Goal: Task Accomplishment & Management: Manage account settings

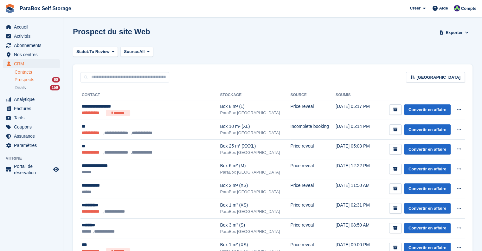
click at [27, 73] on link "Contacts" at bounding box center [37, 72] width 45 height 6
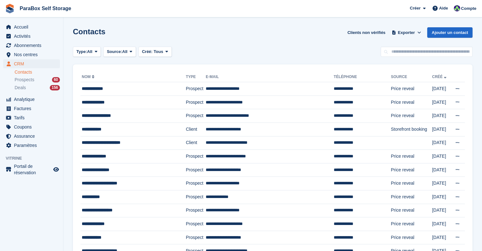
click at [26, 79] on span "Prospects" at bounding box center [25, 80] width 20 height 6
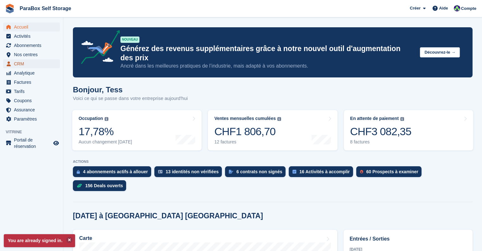
click at [22, 62] on span "CRM" at bounding box center [33, 63] width 38 height 9
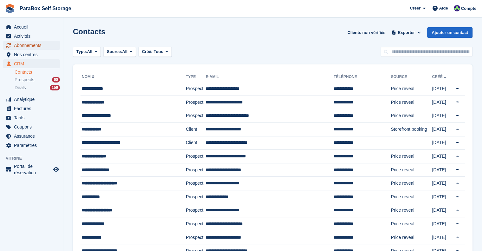
click at [29, 46] on span "Abonnements" at bounding box center [33, 45] width 38 height 9
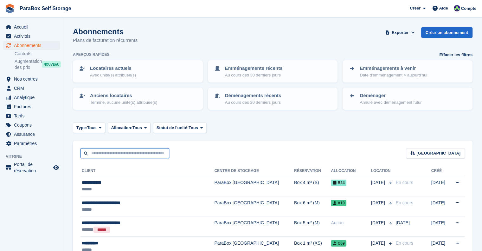
click at [119, 151] on input "text" at bounding box center [125, 153] width 89 height 10
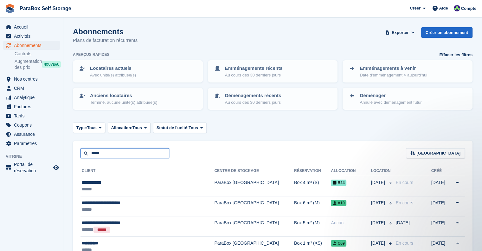
type input "*****"
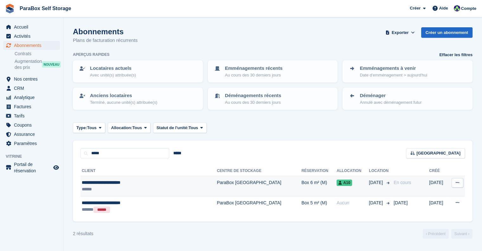
click at [123, 186] on div "******" at bounding box center [133, 189] width 103 height 7
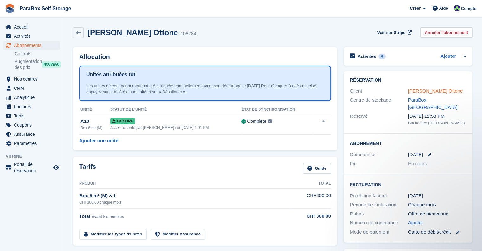
click at [439, 88] on link "Edineia Guimaraes Ottone" at bounding box center [435, 90] width 55 height 5
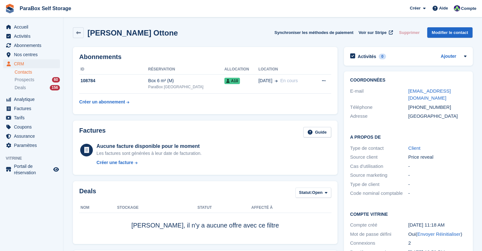
drag, startPoint x: 474, startPoint y: 91, endPoint x: 399, endPoint y: 93, distance: 74.2
click at [399, 93] on div "Coordonnées E-mail edineiasuissa@hotmail.com Téléphone +41784059377 Adresse Sch…" at bounding box center [408, 167] width 135 height 198
copy div "edineiasuissa@hotmail.com"
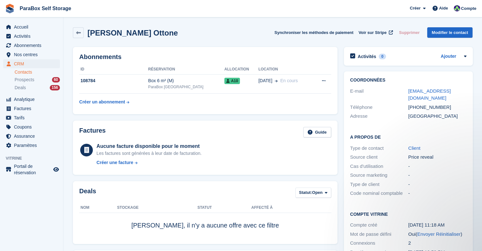
click at [24, 71] on link "Contacts" at bounding box center [37, 72] width 45 height 6
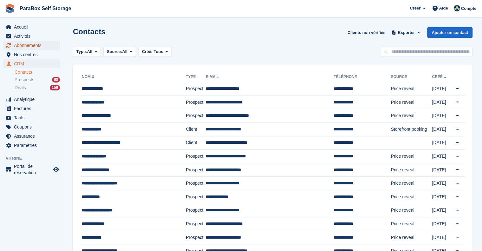
click at [33, 46] on span "Abonnements" at bounding box center [33, 45] width 38 height 9
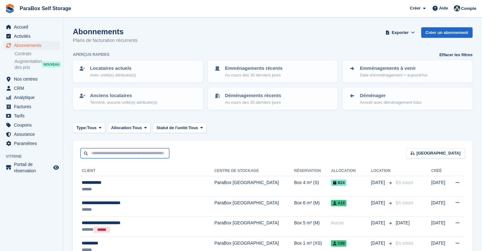
click at [112, 151] on input "text" at bounding box center [125, 153] width 89 height 10
type input "*******"
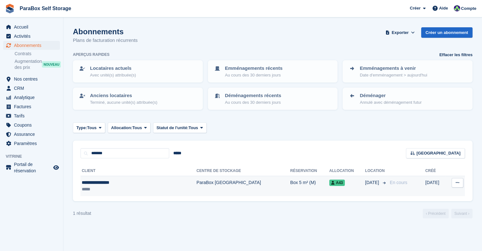
click at [199, 189] on td "ParaBox [GEOGRAPHIC_DATA]" at bounding box center [244, 186] width 94 height 20
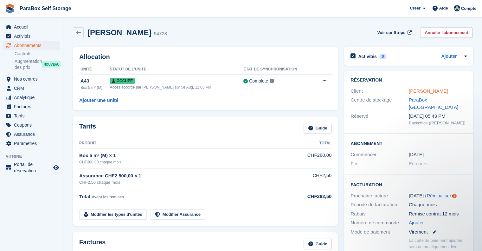
click at [421, 91] on link "Bertrand Virginie" at bounding box center [428, 90] width 39 height 5
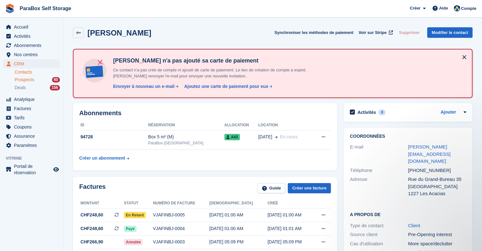
click at [26, 78] on span "Prospects" at bounding box center [25, 80] width 20 height 6
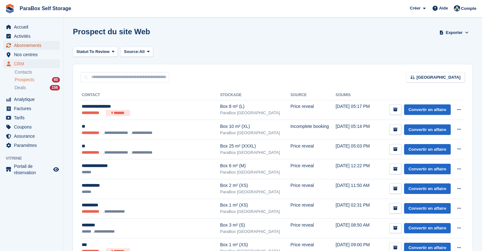
click at [19, 43] on span "Abonnements" at bounding box center [33, 45] width 38 height 9
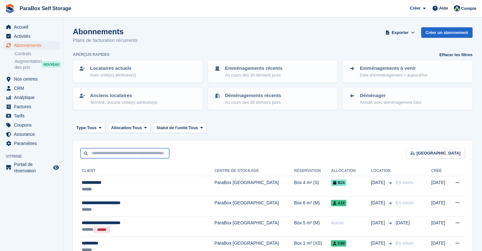
click at [114, 149] on input "text" at bounding box center [125, 153] width 89 height 10
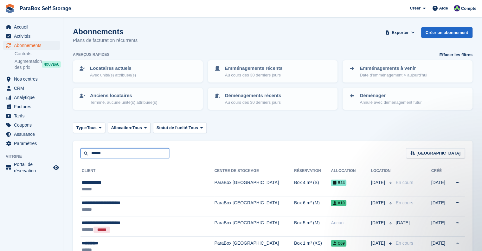
type input "******"
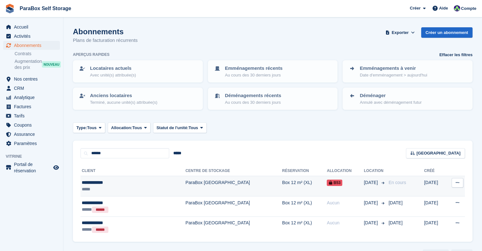
click at [298, 180] on td "Box 12 m² (XL)" at bounding box center [304, 186] width 45 height 20
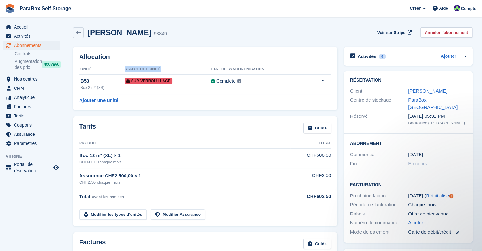
drag, startPoint x: 165, startPoint y: 71, endPoint x: 118, endPoint y: 69, distance: 47.0
click at [118, 69] on tr "Unité Statut de l'unité État de synchronisation" at bounding box center [205, 69] width 252 height 10
click at [98, 67] on th "Unité" at bounding box center [101, 69] width 45 height 10
drag, startPoint x: 73, startPoint y: 66, endPoint x: 295, endPoint y: 69, distance: 222.6
click at [289, 68] on div "Allocation Unité Statut de l'unité État de synchronisation B53 Box 2 m² (XS) Su…" at bounding box center [205, 78] width 265 height 63
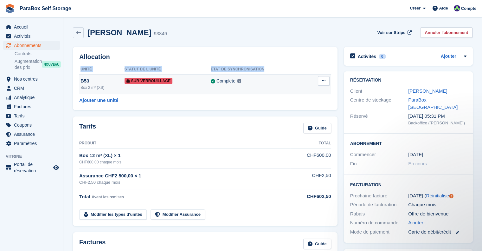
click at [323, 82] on icon at bounding box center [323, 81] width 3 height 4
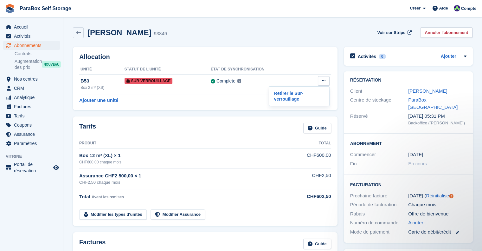
click at [310, 66] on th at bounding box center [319, 69] width 24 height 10
click at [278, 46] on div "Allocation Unité Statut de l'unité État de synchronisation B53 Box 2 m² (XS) Su…" at bounding box center [205, 78] width 271 height 69
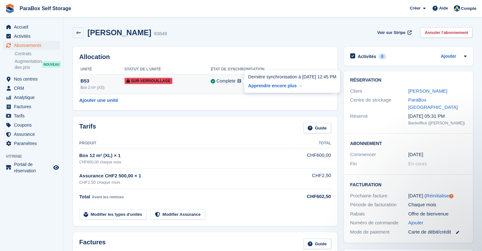
click at [240, 81] on img at bounding box center [239, 81] width 4 height 4
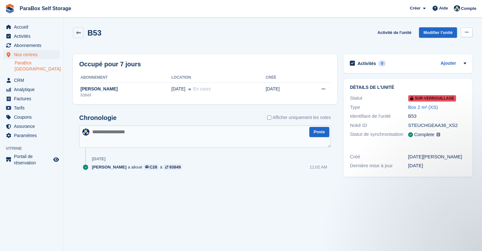
click at [466, 30] on icon at bounding box center [466, 32] width 3 height 4
click at [441, 30] on link "Modifier l'unité" at bounding box center [438, 32] width 38 height 10
click at [389, 32] on link "Activité de l'unité" at bounding box center [394, 32] width 39 height 10
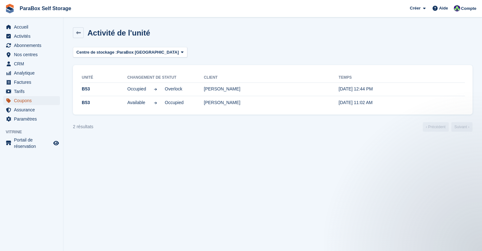
drag, startPoint x: 28, startPoint y: 100, endPoint x: 41, endPoint y: 98, distance: 13.5
click at [28, 100] on span "Coupons" at bounding box center [33, 100] width 38 height 9
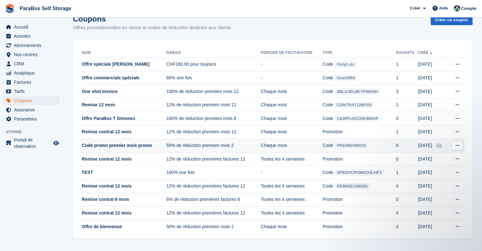
click at [312, 145] on td "Chaque mois" at bounding box center [292, 146] width 62 height 14
click at [455, 146] on button at bounding box center [458, 146] width 12 height 10
click at [436, 174] on p "Modifier le coupon" at bounding box center [432, 174] width 55 height 8
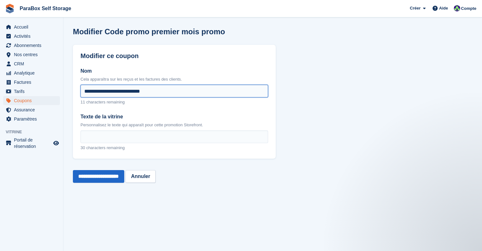
click at [118, 92] on input "**********" at bounding box center [175, 91] width 188 height 13
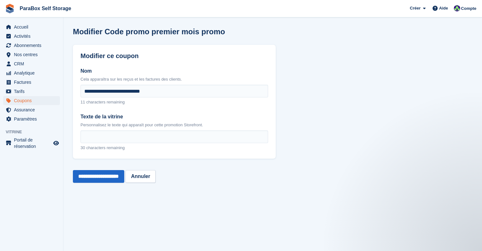
click at [262, 173] on div "**********" at bounding box center [174, 176] width 203 height 28
click at [109, 176] on input "**********" at bounding box center [98, 176] width 51 height 13
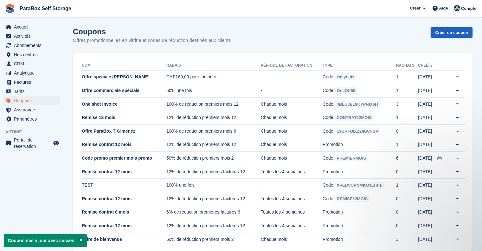
click at [459, 32] on link "Créer un coupon" at bounding box center [452, 32] width 42 height 10
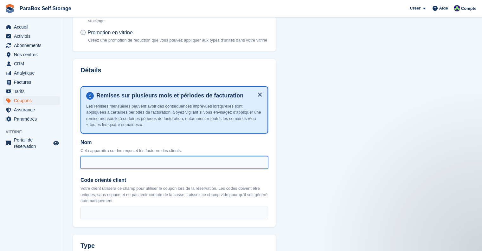
click at [127, 159] on input "Nom" at bounding box center [175, 162] width 188 height 13
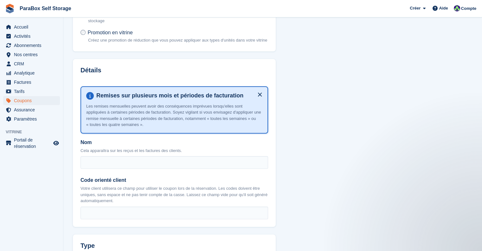
drag, startPoint x: 95, startPoint y: 140, endPoint x: 100, endPoint y: 137, distance: 5.9
click at [95, 140] on label "Nom" at bounding box center [175, 143] width 188 height 8
click at [95, 156] on input "Nom" at bounding box center [175, 162] width 188 height 13
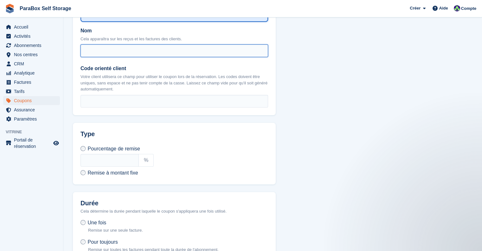
scroll to position [164, 0]
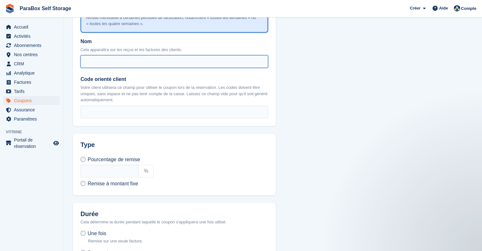
click at [112, 60] on input "Nom" at bounding box center [175, 61] width 188 height 13
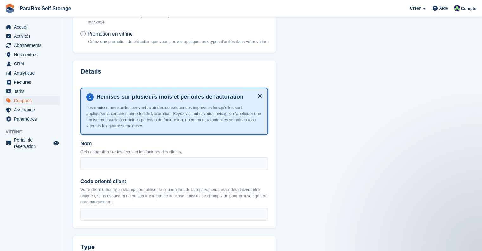
scroll to position [63, 0]
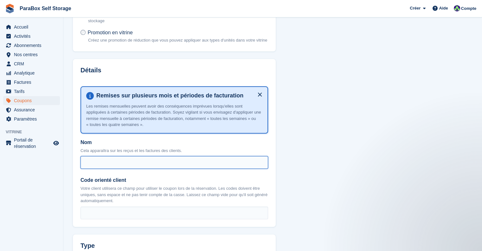
click at [155, 157] on input "Nom" at bounding box center [175, 162] width 188 height 13
click at [167, 162] on input "**********" at bounding box center [175, 162] width 188 height 13
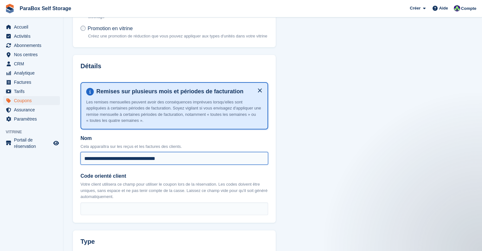
scroll to position [95, 0]
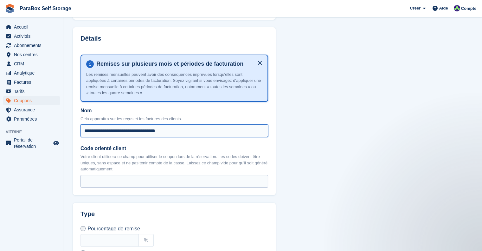
type input "**********"
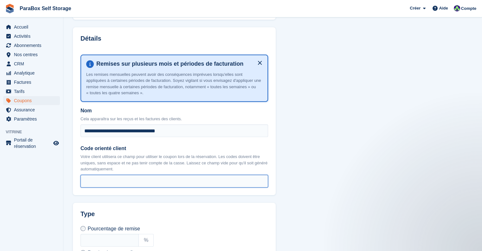
click at [172, 177] on input "Code orienté client" at bounding box center [175, 181] width 188 height 13
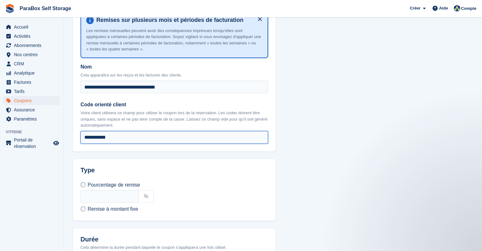
scroll to position [190, 0]
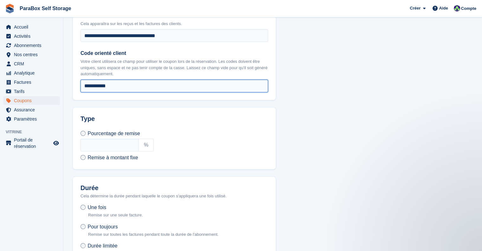
type input "**********"
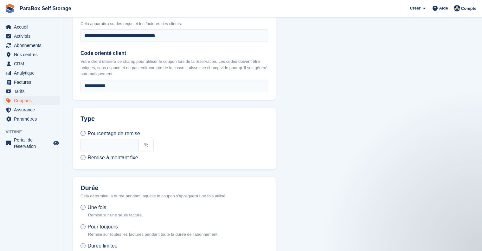
click at [80, 155] on div "Pourcentage de remise % Remise à montant fixe €" at bounding box center [174, 145] width 203 height 47
click at [93, 141] on input "text" at bounding box center [110, 145] width 58 height 13
type input "**"
click at [217, 126] on div "Pourcentage de remise ** % Remise à montant fixe €" at bounding box center [174, 145] width 203 height 47
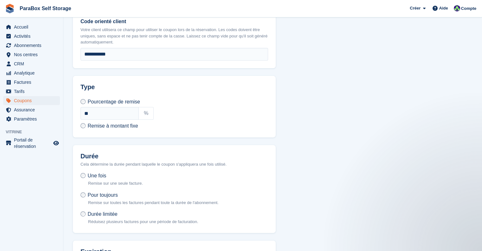
click at [85, 214] on label "Durée limitée Réduisez plusieurs factures pour une période de facturation." at bounding box center [140, 218] width 118 height 14
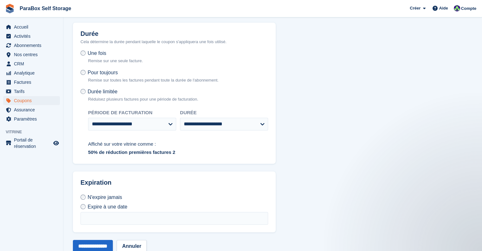
scroll to position [358, 0]
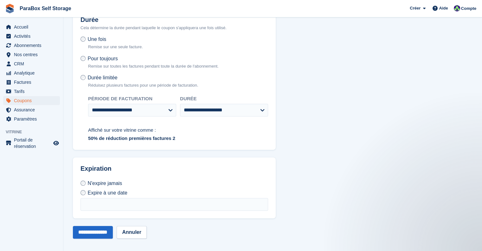
click at [142, 195] on div "N'expire jamais Expire à une date" at bounding box center [175, 194] width 188 height 31
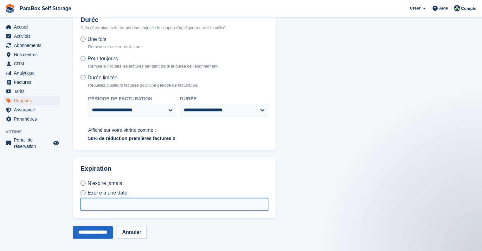
click at [148, 203] on input "text" at bounding box center [175, 204] width 188 height 13
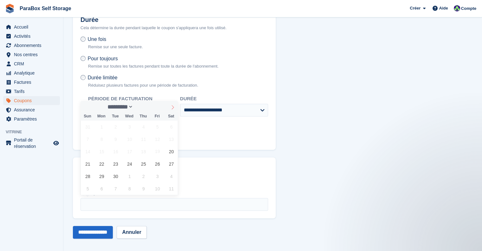
click at [174, 106] on icon at bounding box center [173, 107] width 4 height 4
select select "*"
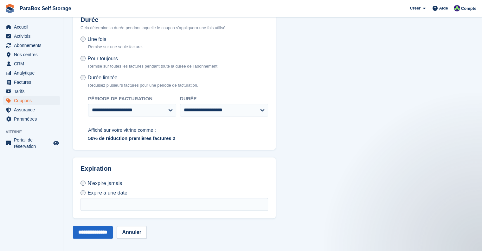
click at [87, 180] on label "N'expire jamais" at bounding box center [102, 183] width 42 height 7
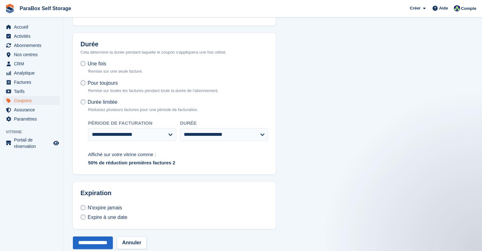
scroll to position [344, 0]
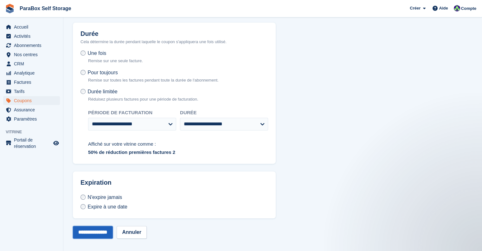
click at [100, 230] on input "**********" at bounding box center [93, 232] width 40 height 13
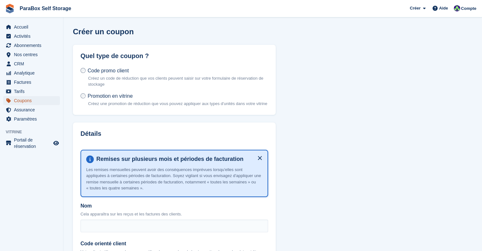
click at [34, 100] on span "Coupons" at bounding box center [33, 100] width 38 height 9
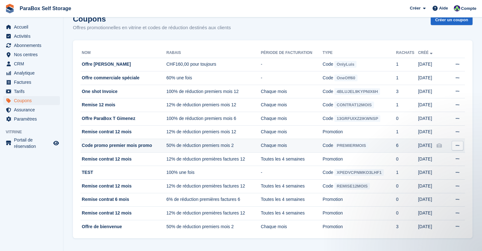
click at [457, 145] on icon at bounding box center [457, 145] width 3 height 4
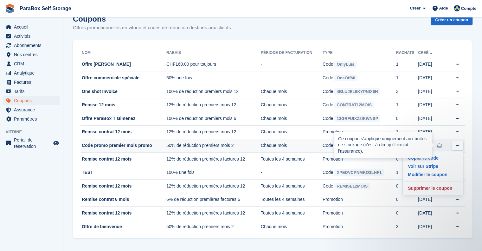
click at [348, 143] on div "Ce coupon s'applique uniquement aux unités de stockage (c'est-à-dire qu'il excl…" at bounding box center [383, 145] width 98 height 26
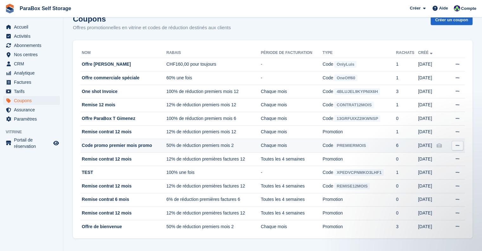
click at [315, 144] on td "Chaque mois" at bounding box center [292, 146] width 62 height 14
click at [346, 146] on span "PREMIERMOIS" at bounding box center [351, 145] width 34 height 7
drag, startPoint x: 346, startPoint y: 146, endPoint x: 299, endPoint y: 146, distance: 46.9
click at [299, 146] on td "Chaque mois" at bounding box center [292, 146] width 62 height 14
click at [453, 146] on button at bounding box center [458, 146] width 12 height 10
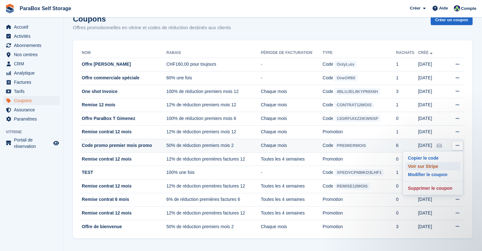
click at [441, 162] on p "Voir sur Stripe" at bounding box center [432, 166] width 55 height 8
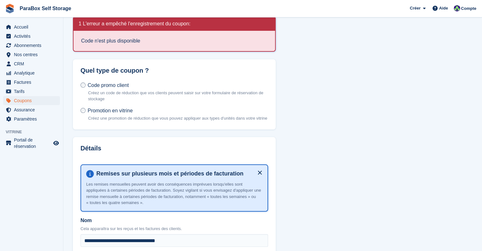
scroll to position [95, 0]
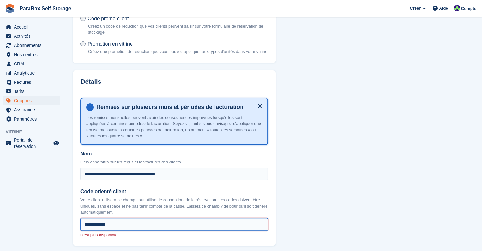
click at [132, 218] on input "**********" at bounding box center [175, 224] width 188 height 13
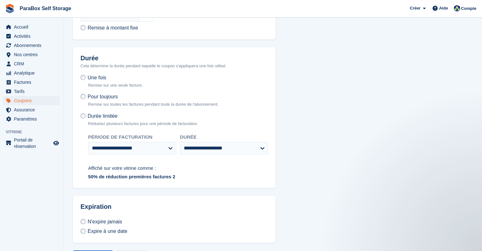
scroll to position [394, 0]
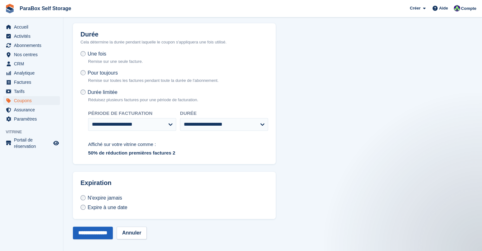
type input "**********"
click at [104, 226] on input "**********" at bounding box center [93, 232] width 40 height 13
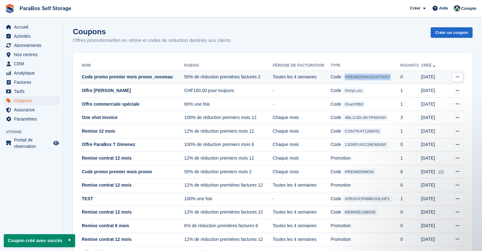
drag, startPoint x: 398, startPoint y: 77, endPoint x: 347, endPoint y: 77, distance: 51.7
click at [347, 77] on td "Code PREMIERMOISOFFERT" at bounding box center [366, 77] width 70 height 14
copy span "PREMIERMOISOFFERT"
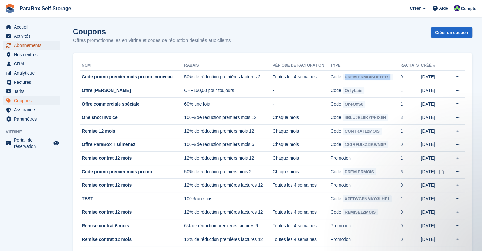
click at [28, 47] on span "Abonnements" at bounding box center [33, 45] width 38 height 9
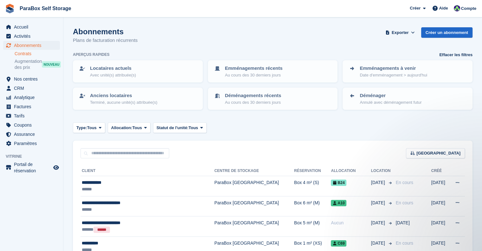
click at [26, 55] on link "Contrats" at bounding box center [37, 54] width 45 height 6
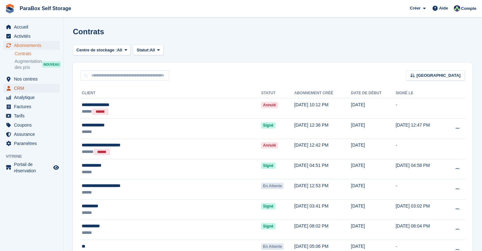
click at [23, 87] on span "CRM" at bounding box center [33, 88] width 38 height 9
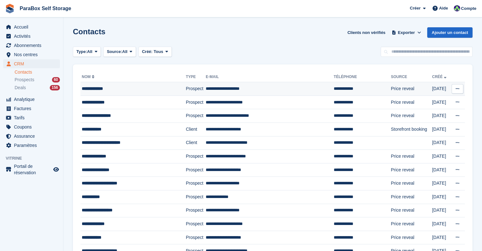
click at [225, 88] on td "**********" at bounding box center [270, 89] width 128 height 14
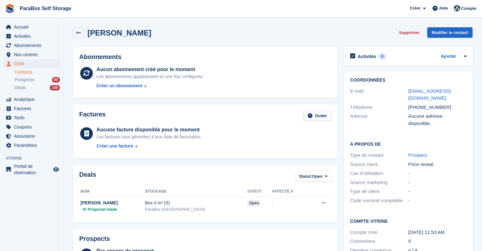
drag, startPoint x: 464, startPoint y: 91, endPoint x: 401, endPoint y: 91, distance: 63.1
click at [401, 91] on div "E-mail [EMAIL_ADDRESS][DOMAIN_NAME]" at bounding box center [408, 95] width 116 height 16
copy div "[EMAIL_ADDRESS][DOMAIN_NAME]"
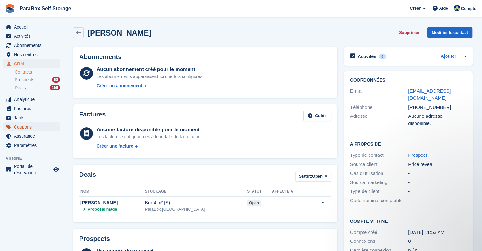
click at [28, 124] on span "Coupons" at bounding box center [33, 126] width 38 height 9
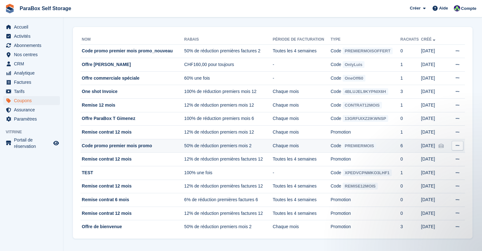
click at [440, 144] on icon at bounding box center [441, 146] width 5 height 4
click at [457, 147] on icon at bounding box center [457, 145] width 3 height 4
click at [429, 173] on p "Modifier le coupon" at bounding box center [432, 174] width 55 height 8
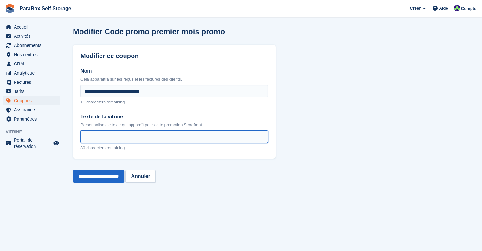
click at [119, 137] on input "Texte de la vitrine" at bounding box center [175, 136] width 188 height 13
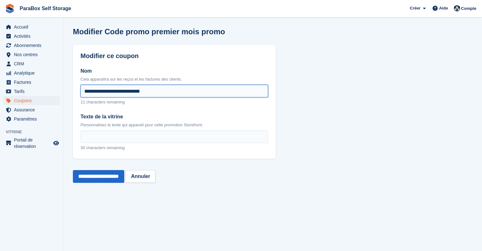
click at [133, 93] on input "**********" at bounding box center [175, 91] width 188 height 13
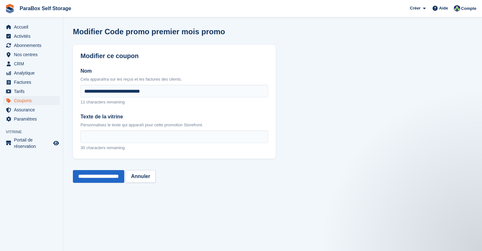
click at [83, 117] on label "Texte de la vitrine" at bounding box center [175, 117] width 188 height 8
click at [83, 130] on input "Texte de la vitrine" at bounding box center [175, 136] width 188 height 13
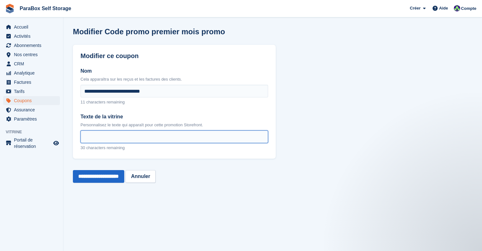
click at [106, 139] on input "Texte de la vitrine" at bounding box center [175, 136] width 188 height 13
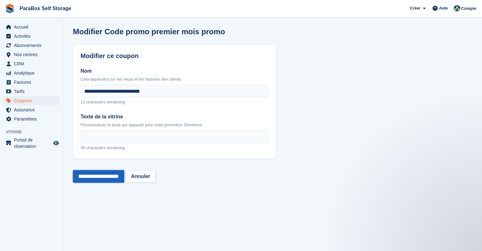
click at [118, 178] on input "**********" at bounding box center [98, 176] width 51 height 13
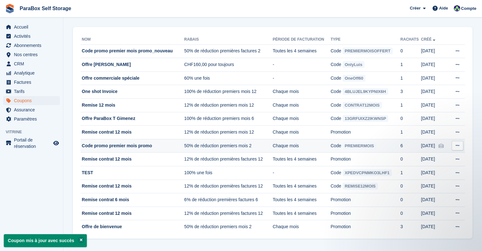
click at [405, 146] on td "6" at bounding box center [410, 146] width 21 height 14
click at [458, 145] on icon at bounding box center [457, 145] width 3 height 4
click at [433, 165] on p "Voir sur Stripe" at bounding box center [432, 166] width 55 height 8
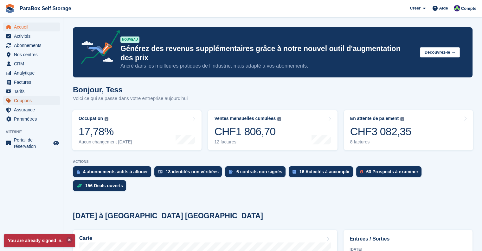
click at [25, 99] on span "Coupons" at bounding box center [33, 100] width 38 height 9
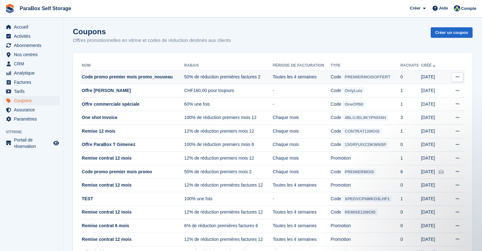
drag, startPoint x: 392, startPoint y: 76, endPoint x: 342, endPoint y: 78, distance: 50.1
click at [342, 78] on td "Code PREMIERMOISOFFERT" at bounding box center [366, 77] width 70 height 14
click at [28, 38] on span "Activités" at bounding box center [33, 36] width 38 height 9
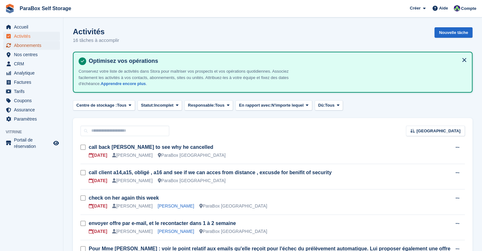
click at [27, 43] on span "Abonnements" at bounding box center [33, 45] width 38 height 9
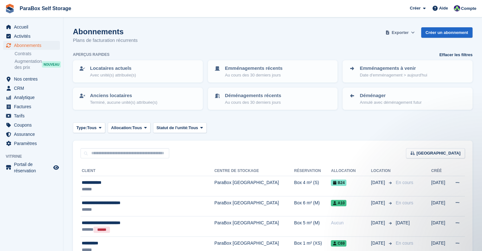
click at [402, 34] on span "Exporter" at bounding box center [400, 32] width 17 height 6
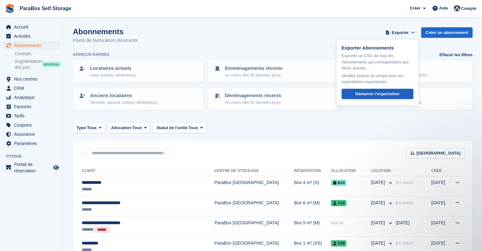
click at [384, 94] on div "Démarrer l'exportation" at bounding box center [377, 94] width 44 height 6
click at [315, 39] on div "Abonnements Plans de facturation récurrents Exporter Exporter Abonnements Expor…" at bounding box center [273, 39] width 400 height 24
